Goal: Find specific fact: Find specific fact

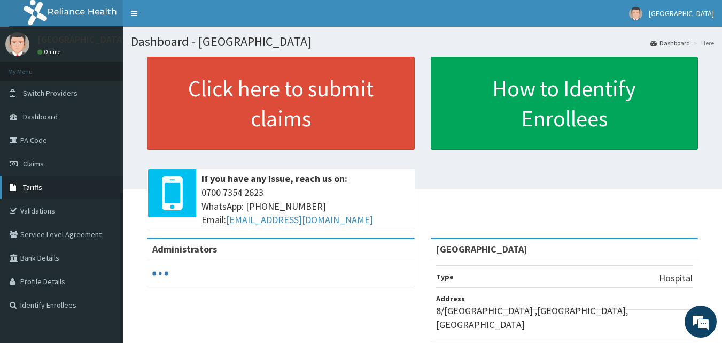
click at [50, 184] on link "Tariffs" at bounding box center [61, 187] width 123 height 24
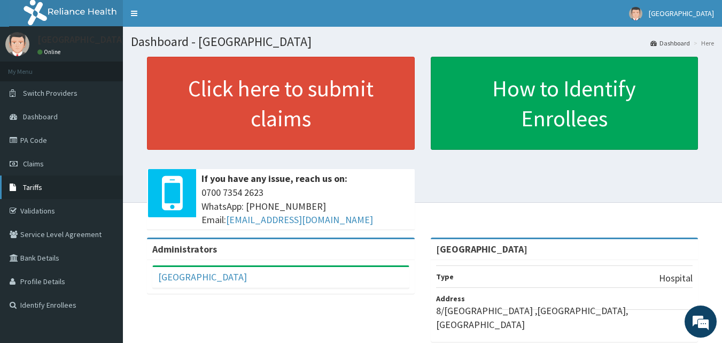
click at [42, 188] on link "Tariffs" at bounding box center [61, 187] width 123 height 24
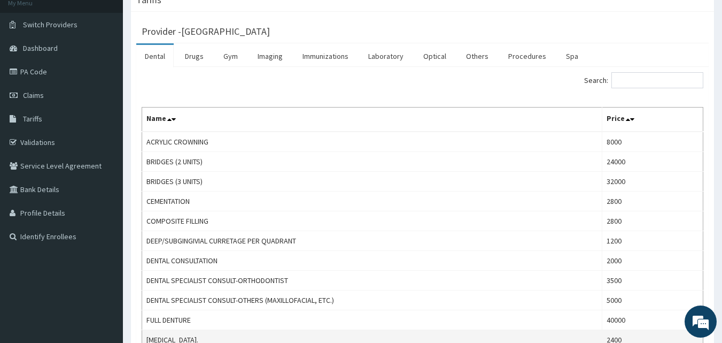
scroll to position [53, 0]
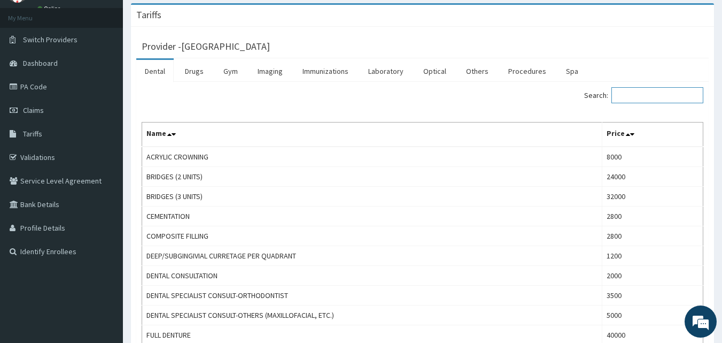
click at [646, 97] on input "Search:" at bounding box center [657, 95] width 92 height 16
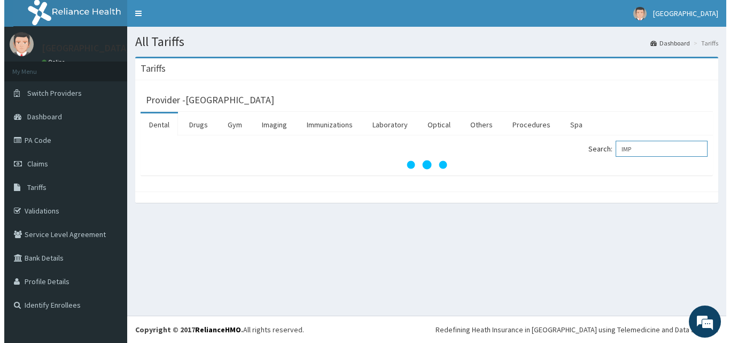
scroll to position [0, 0]
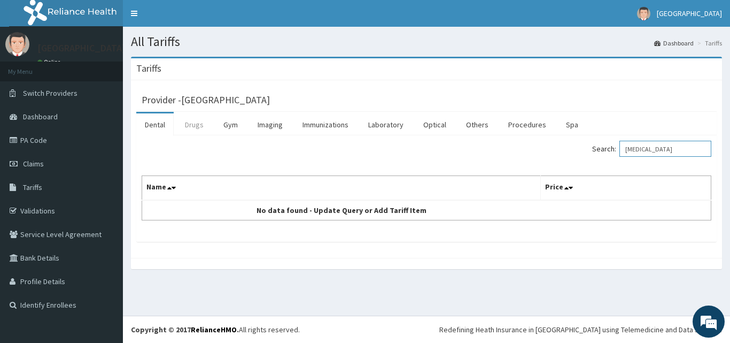
type input "IMPLANON"
click at [196, 127] on link "Drugs" at bounding box center [194, 124] width 36 height 22
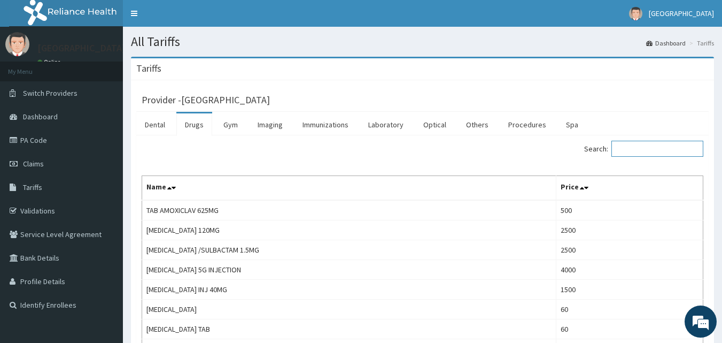
click at [639, 145] on input "Search:" at bounding box center [657, 149] width 92 height 16
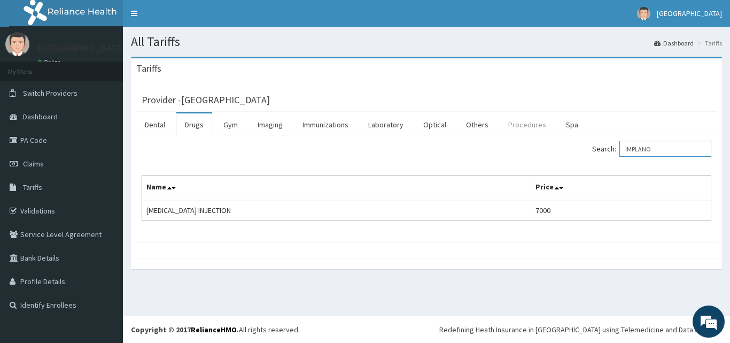
type input "IMPLANO"
click at [517, 123] on link "Procedures" at bounding box center [527, 124] width 55 height 22
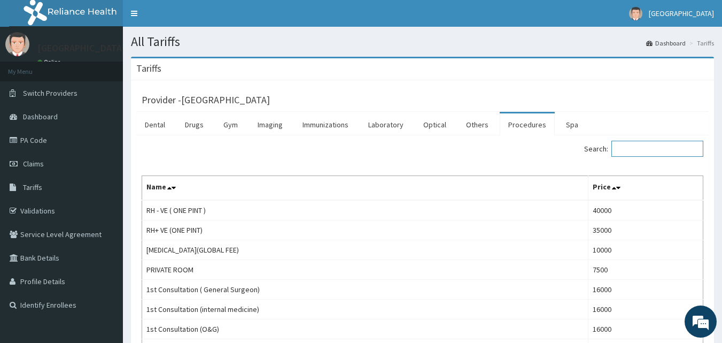
click at [635, 147] on input "Search:" at bounding box center [657, 149] width 92 height 16
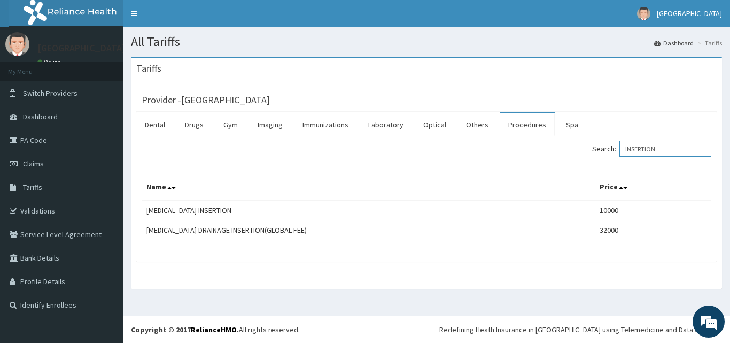
type input "INSERTION"
click at [43, 139] on link "PA Code" at bounding box center [61, 140] width 123 height 24
